Goal: Task Accomplishment & Management: Use online tool/utility

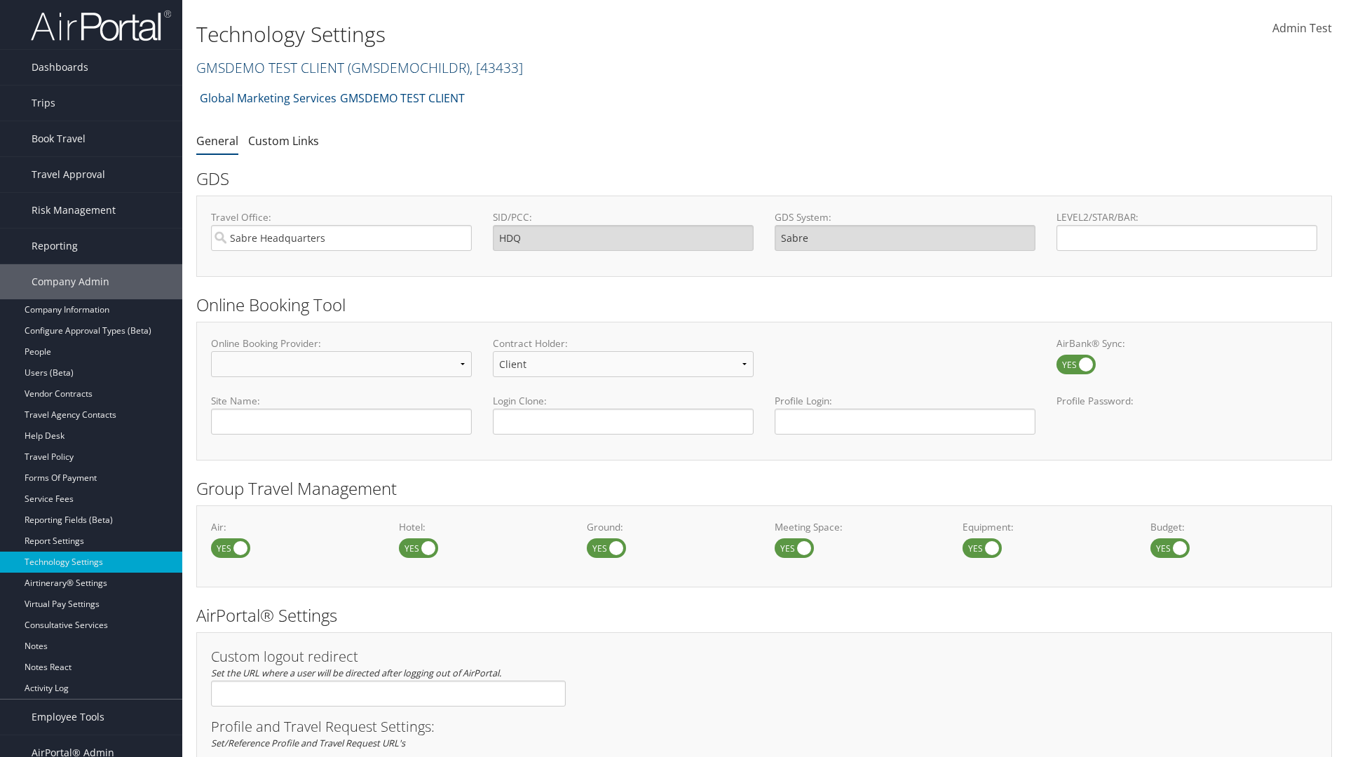
click at [269, 67] on link "GMSDEMO TEST CLIENT ( GMSDEMOCHILDR ) , [ 43433 ]" at bounding box center [359, 67] width 327 height 19
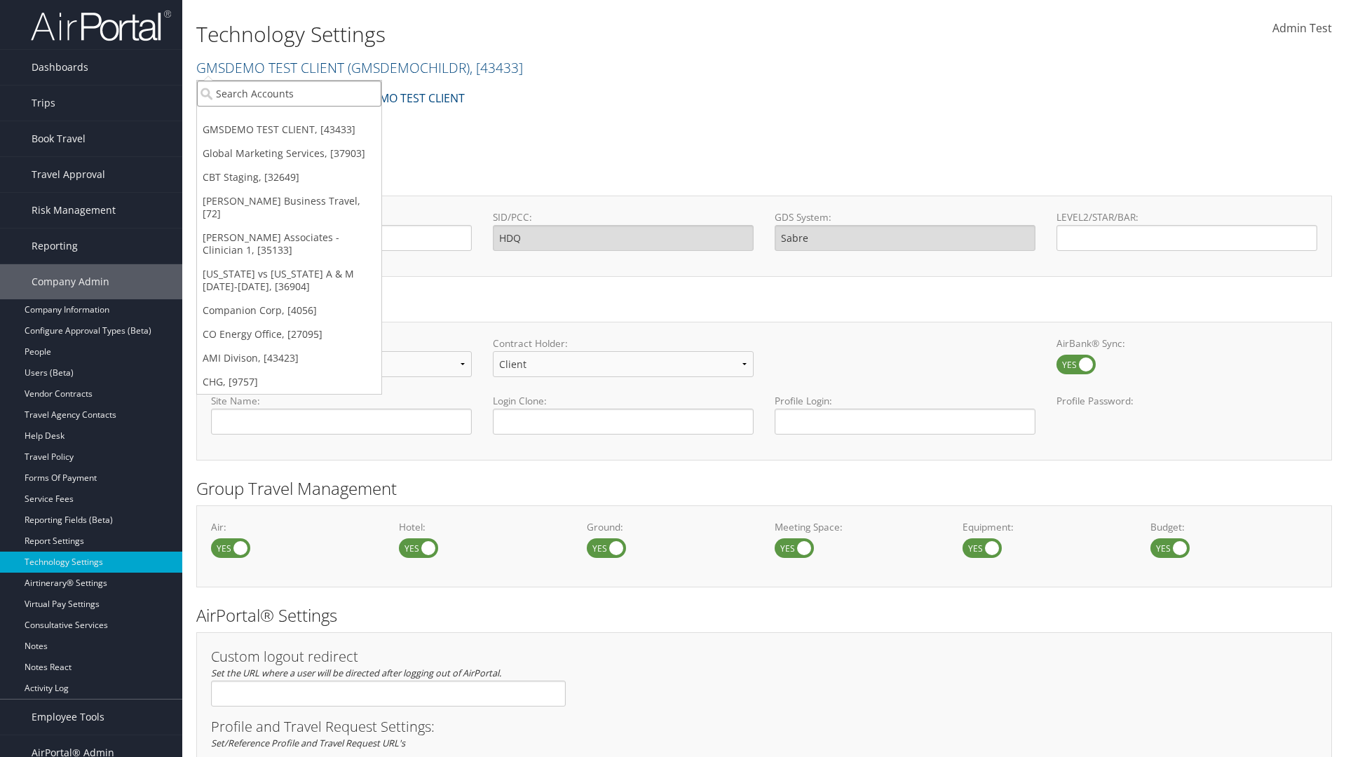
click at [289, 93] on input "search" at bounding box center [289, 94] width 184 height 26
type input "CBTSTG"
click at [289, 119] on div "CBT Staging (CBTSTG), [32649]" at bounding box center [289, 119] width 200 height 13
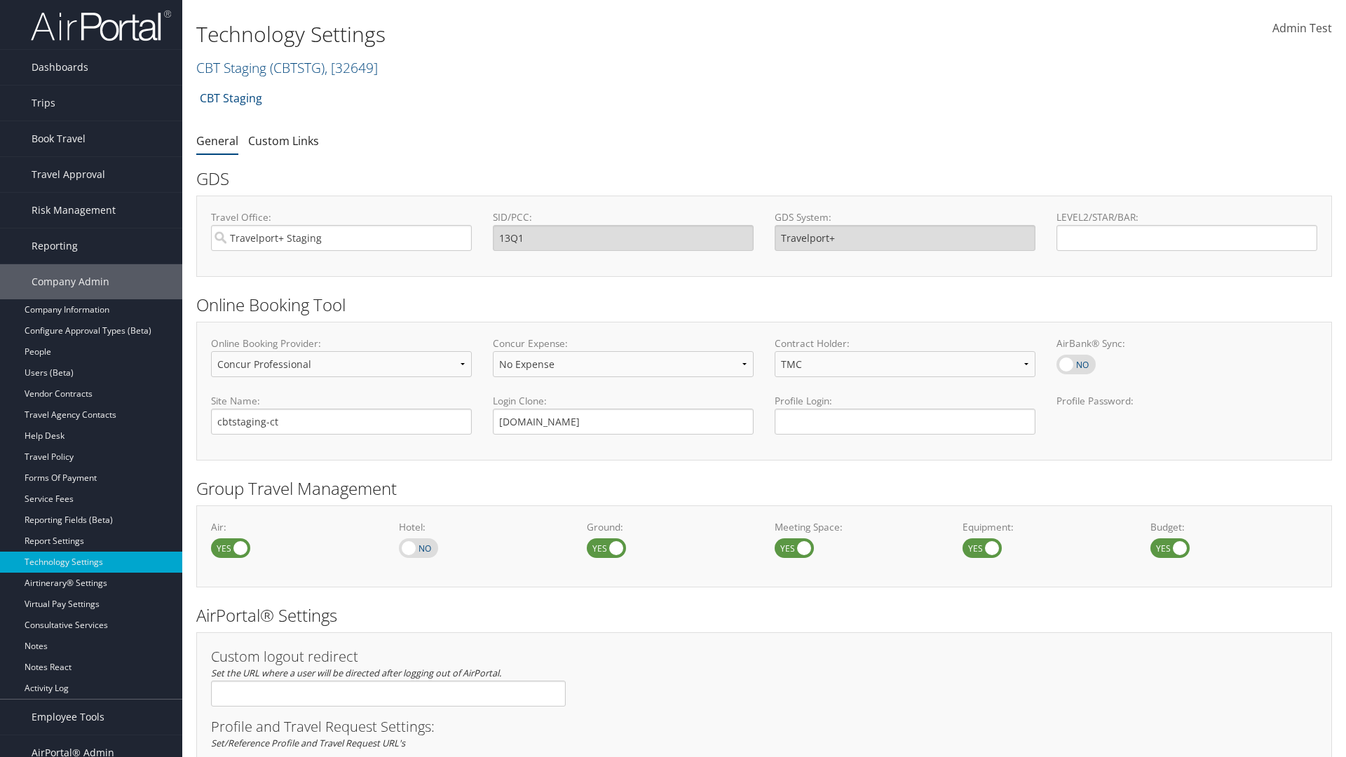
select select "2"
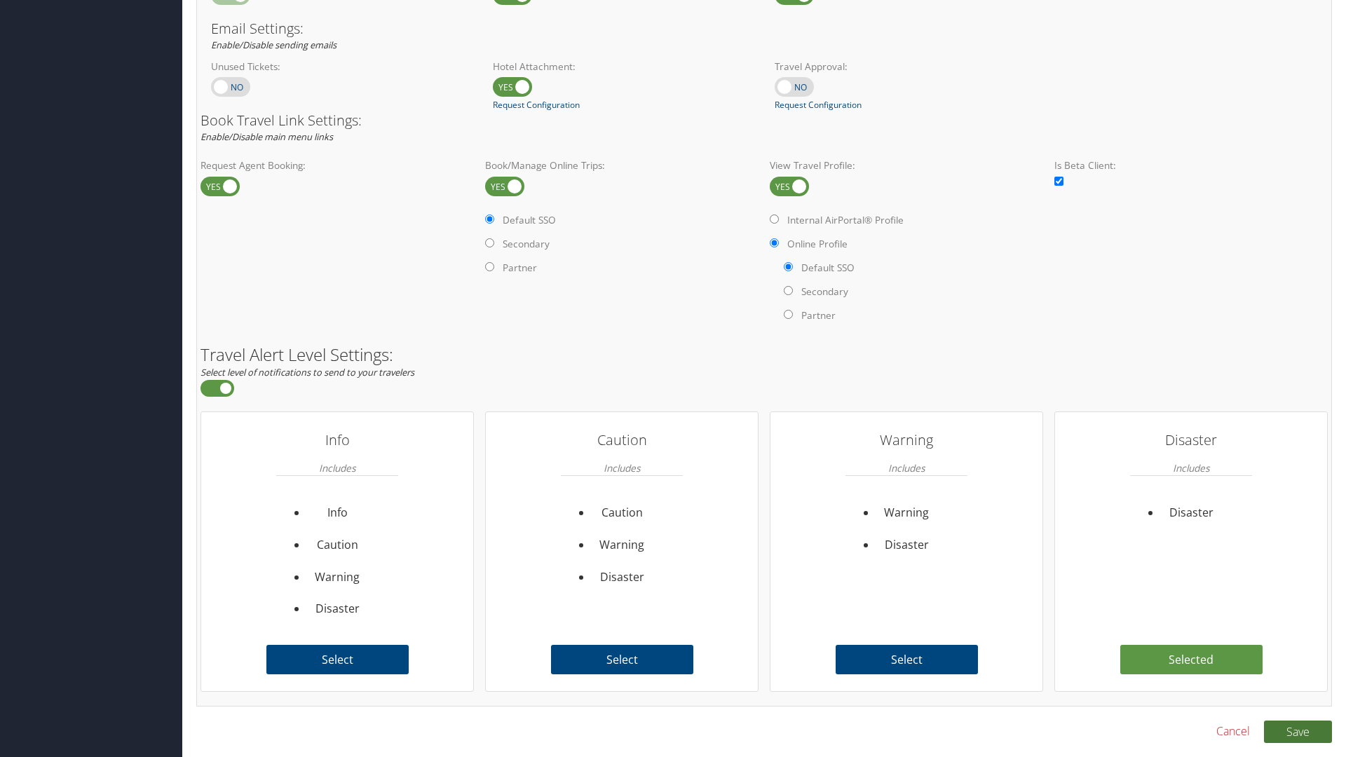
click at [1297, 731] on button "Save" at bounding box center [1298, 732] width 68 height 22
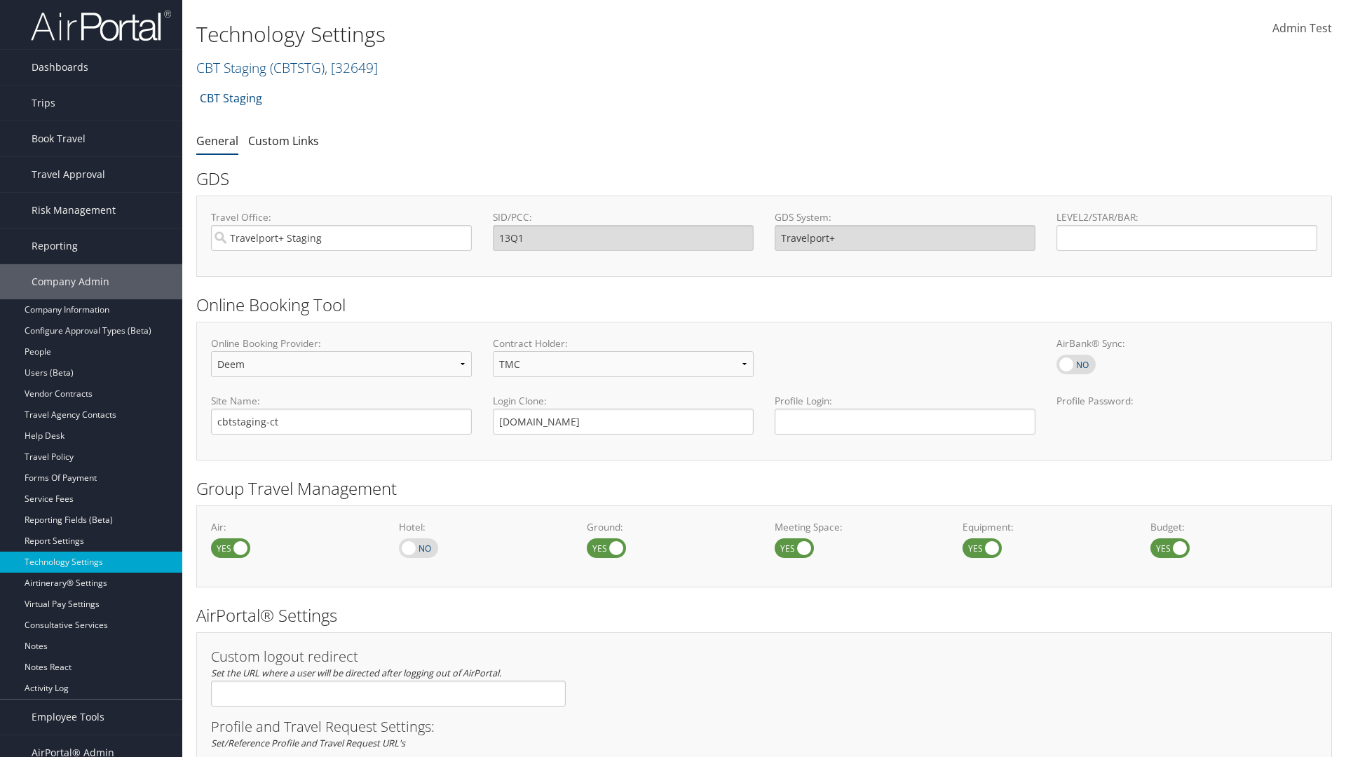
scroll to position [859, 0]
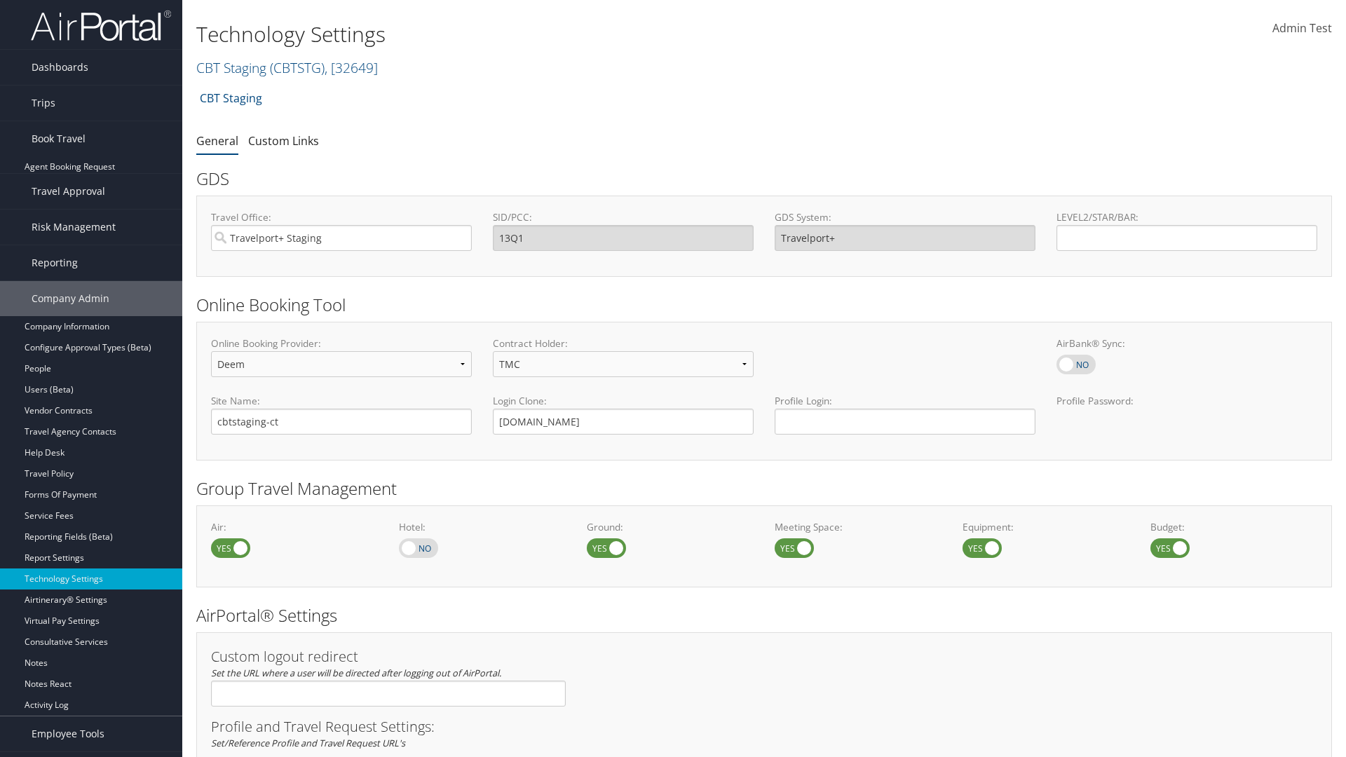
click at [91, 198] on link "Book/Manage Online Trips" at bounding box center [91, 208] width 182 height 21
